Goal: Entertainment & Leisure: Consume media (video, audio)

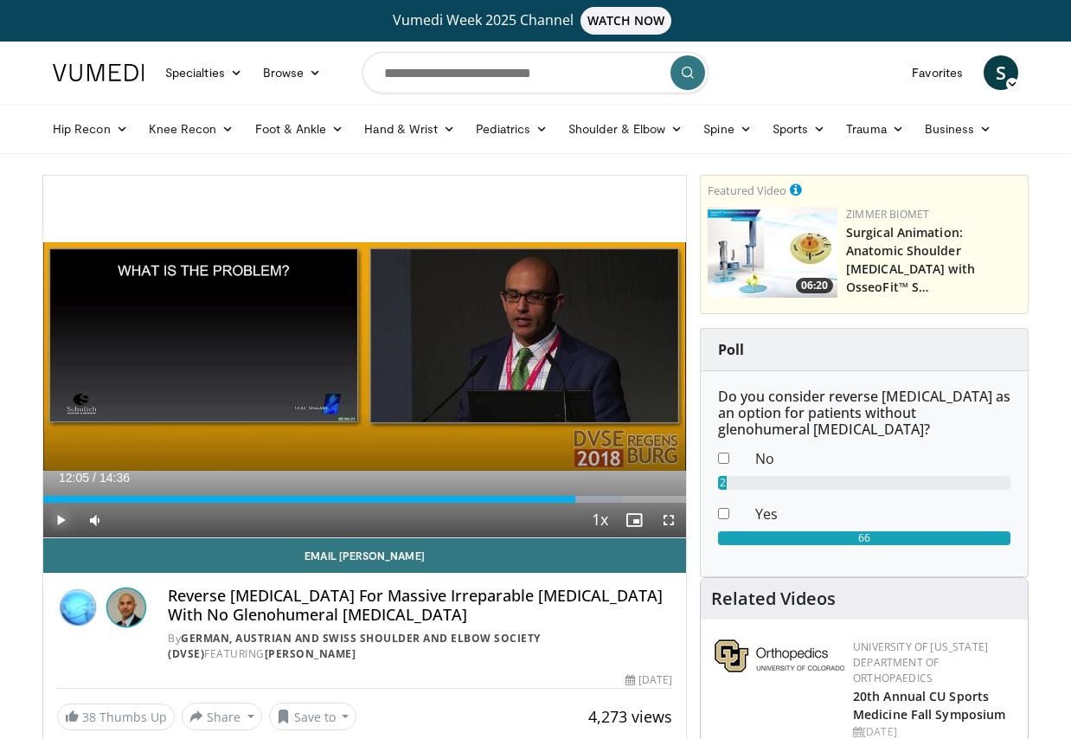
click at [60, 519] on span "Video Player" at bounding box center [60, 520] width 35 height 35
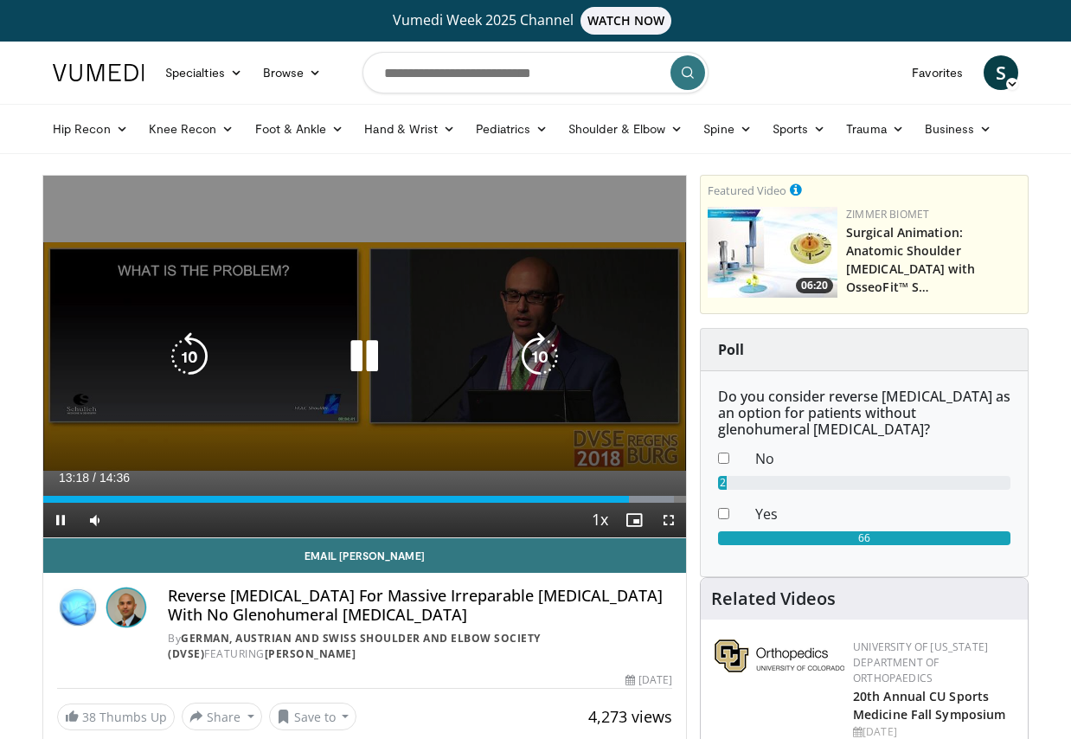
click at [365, 357] on icon "Video Player" at bounding box center [364, 356] width 48 height 48
click at [359, 356] on icon "Video Player" at bounding box center [364, 356] width 48 height 48
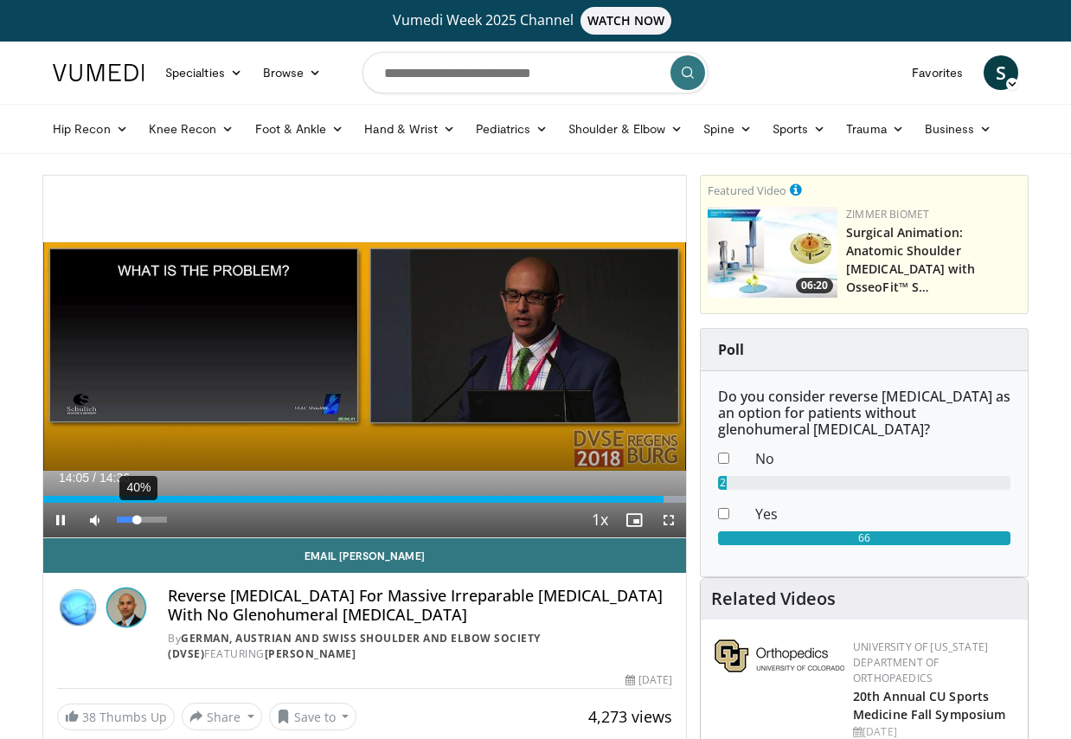
click at [137, 521] on div "Volume Level" at bounding box center [127, 519] width 20 height 6
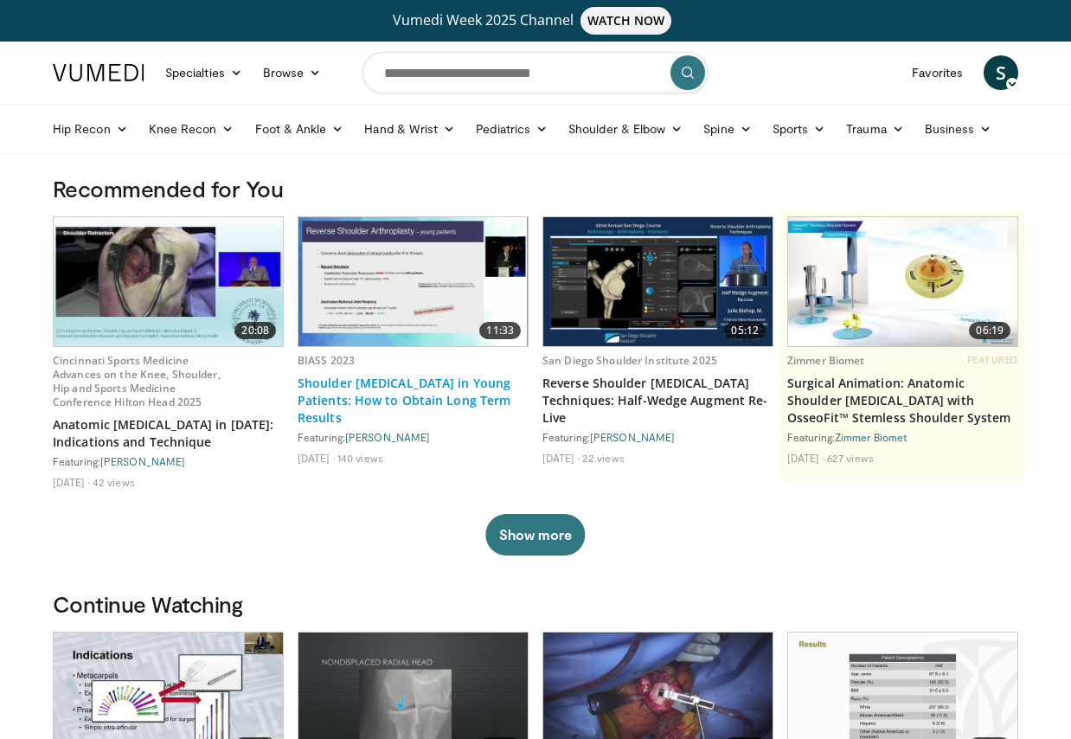
click at [347, 387] on link "Shoulder Arthroplasty in Young Patients: How to Obtain Long Term Results" at bounding box center [413, 401] width 231 height 52
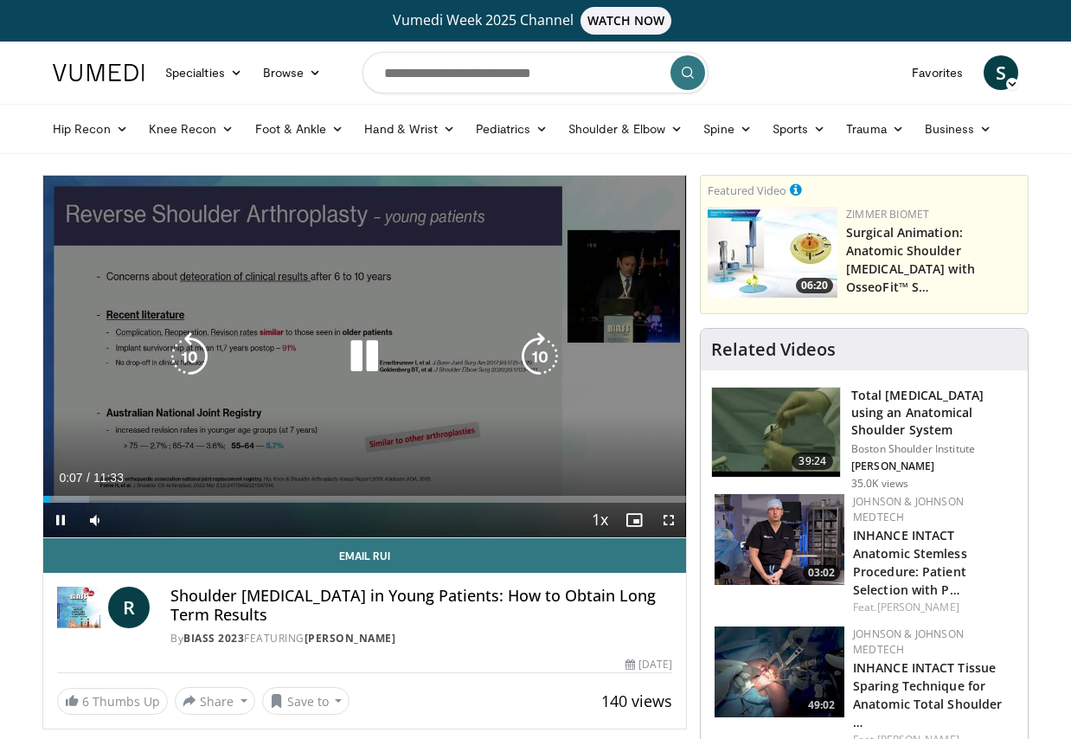
click at [360, 354] on icon "Video Player" at bounding box center [364, 356] width 48 height 48
click at [360, 355] on icon "Video Player" at bounding box center [364, 356] width 48 height 48
click at [371, 351] on icon "Video Player" at bounding box center [364, 356] width 48 height 48
click at [357, 360] on icon "Video Player" at bounding box center [364, 356] width 48 height 48
click at [368, 355] on icon "Video Player" at bounding box center [364, 356] width 48 height 48
